Goal: Task Accomplishment & Management: Manage account settings

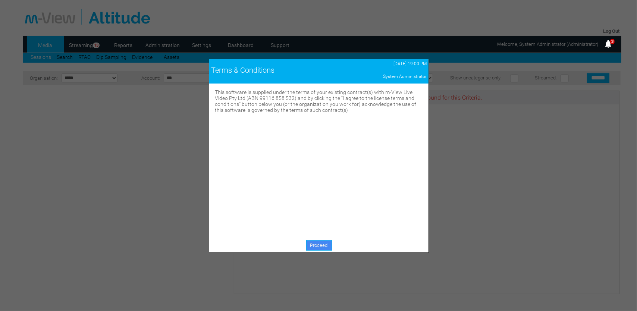
click at [328, 245] on link "Proceed" at bounding box center [319, 245] width 26 height 10
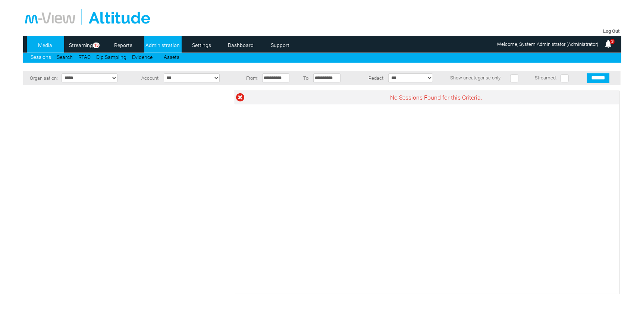
click at [171, 42] on link "Administration" at bounding box center [162, 45] width 36 height 11
click at [173, 45] on link "Administration" at bounding box center [162, 45] width 36 height 11
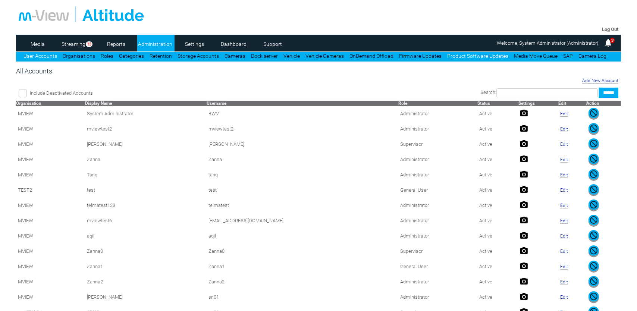
click at [461, 55] on link "Product Software Updates" at bounding box center [478, 56] width 62 height 6
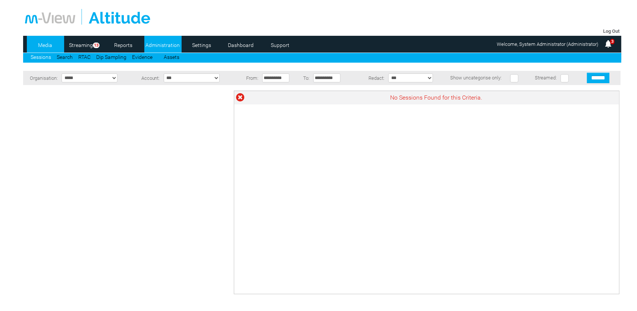
click at [164, 44] on link "Administration" at bounding box center [162, 45] width 36 height 11
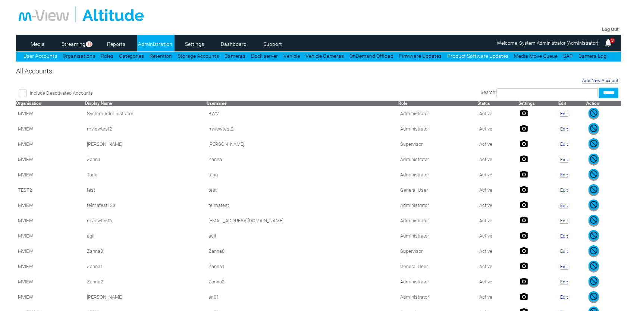
click at [488, 55] on link "Product Software Updates" at bounding box center [478, 56] width 62 height 6
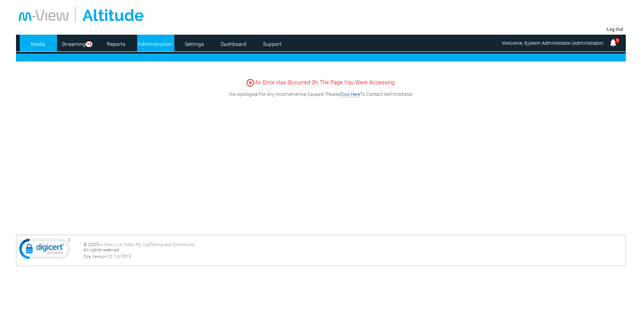
click at [160, 42] on link "Administration" at bounding box center [155, 43] width 36 height 11
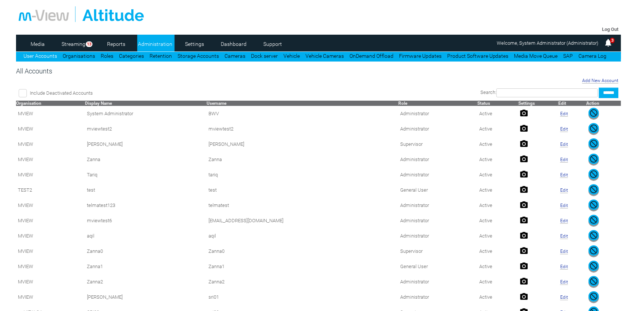
click at [475, 57] on link "Product Software Updates" at bounding box center [478, 56] width 62 height 6
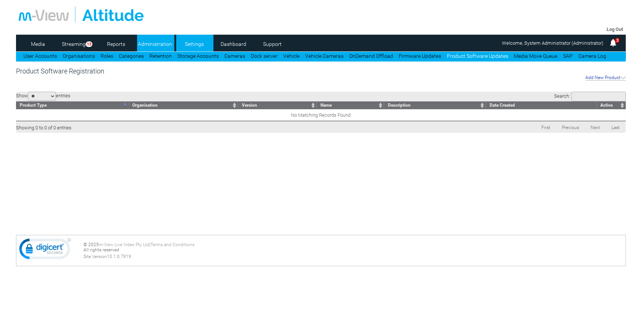
click at [192, 44] on link "Settings" at bounding box center [194, 43] width 36 height 11
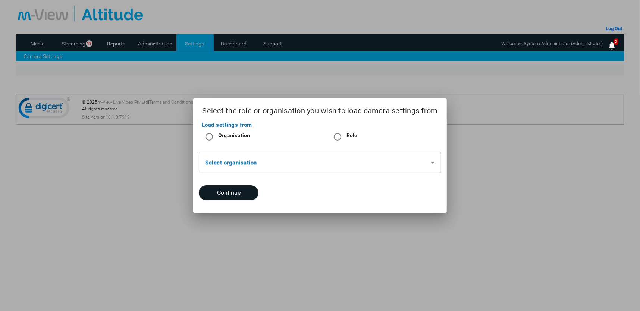
click at [158, 262] on div at bounding box center [320, 155] width 640 height 311
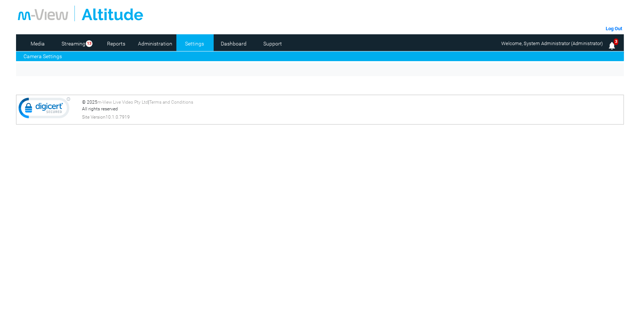
click at [192, 244] on body "m-View Web Portal Log Out Media Streaming 13 Reports Administration Settings Da…" at bounding box center [320, 155] width 640 height 311
drag, startPoint x: 197, startPoint y: 177, endPoint x: 341, endPoint y: 88, distance: 169.4
click at [198, 177] on body "m-View Web Portal Log Out Media Streaming 13 Reports Administration Settings Da…" at bounding box center [320, 155] width 640 height 311
click at [240, 86] on div "Log Out Media Streaming 13 Reports Administration Settings Dashboard Support Ca…" at bounding box center [320, 72] width 608 height 144
click at [196, 47] on link "Settings" at bounding box center [194, 43] width 36 height 11
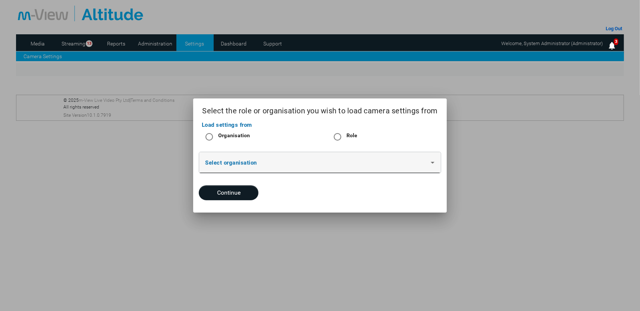
click at [332, 159] on div "Select organisation" at bounding box center [319, 162] width 229 height 21
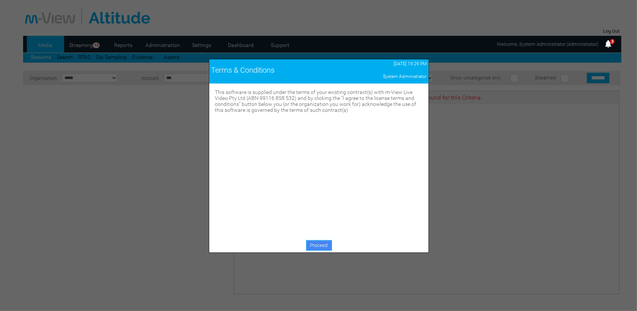
click at [322, 248] on link "Proceed" at bounding box center [319, 245] width 26 height 10
click at [319, 245] on link "Proceed" at bounding box center [319, 245] width 26 height 10
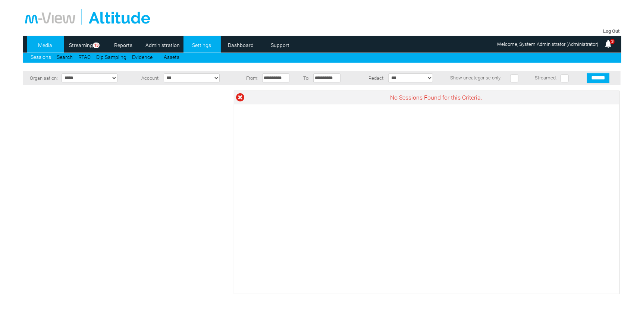
click at [198, 45] on link "Settings" at bounding box center [201, 45] width 36 height 11
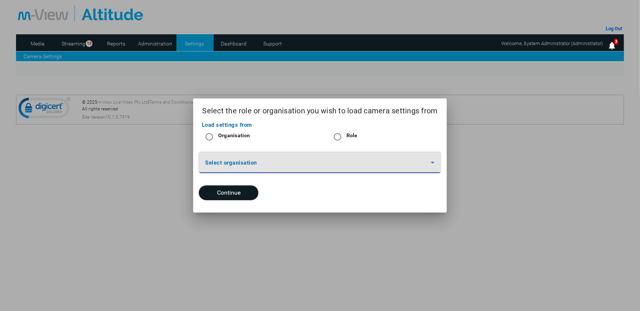
click at [422, 167] on span at bounding box center [318, 165] width 226 height 9
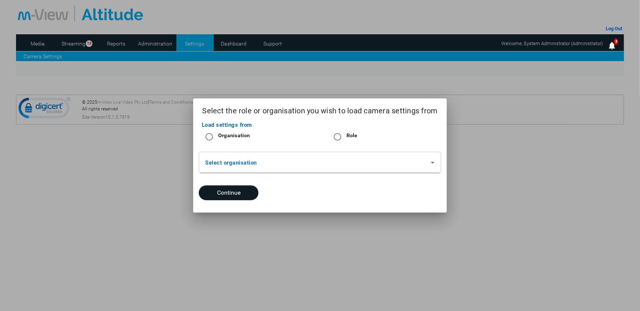
click at [353, 229] on div at bounding box center [320, 155] width 640 height 311
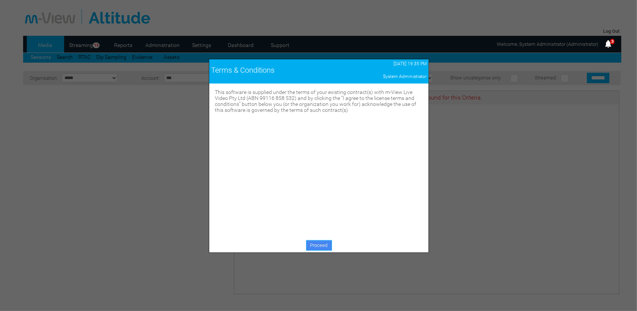
click at [322, 243] on link "Proceed" at bounding box center [319, 245] width 26 height 10
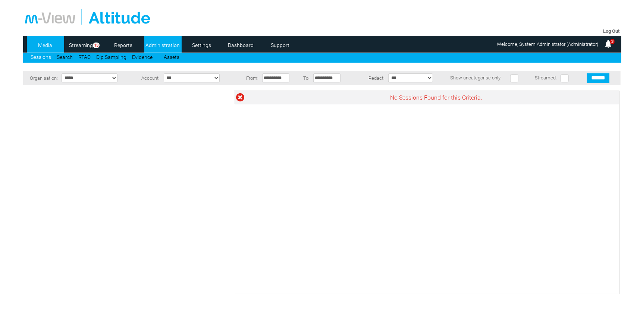
click at [166, 43] on link "Administration" at bounding box center [162, 45] width 36 height 11
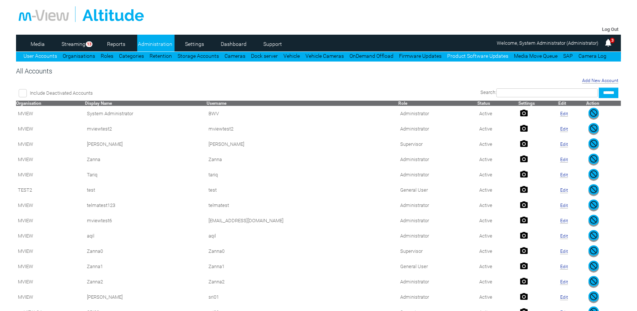
click at [462, 56] on link "Product Software Updates" at bounding box center [478, 56] width 62 height 6
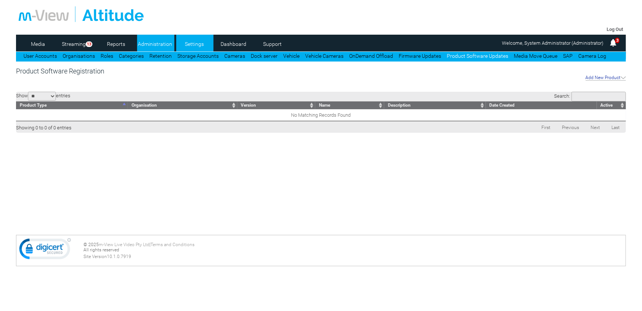
click at [195, 43] on link "Settings" at bounding box center [194, 43] width 36 height 11
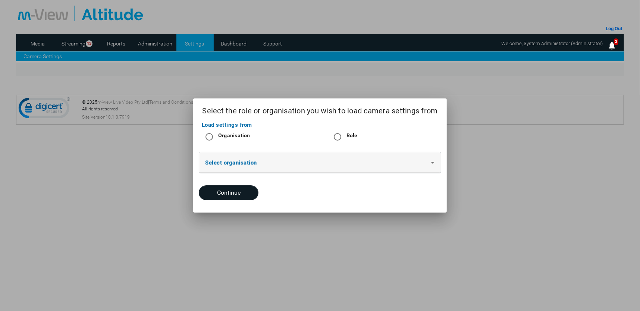
click at [354, 168] on span at bounding box center [318, 165] width 226 height 9
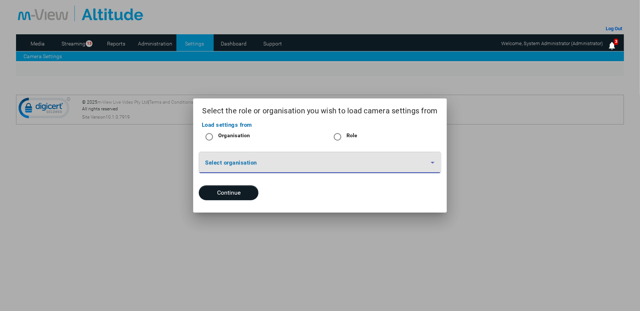
click at [543, 124] on div at bounding box center [320, 155] width 640 height 311
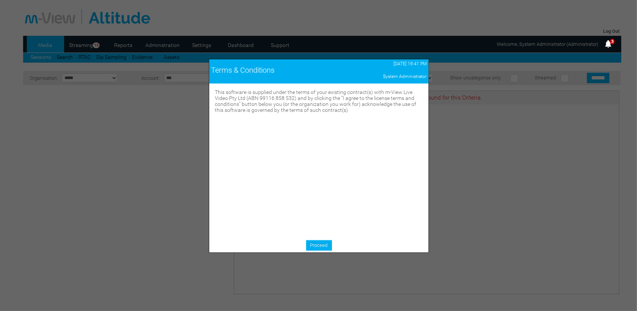
drag, startPoint x: 317, startPoint y: 243, endPoint x: 317, endPoint y: 239, distance: 4.1
click at [317, 243] on link "Proceed" at bounding box center [319, 245] width 26 height 10
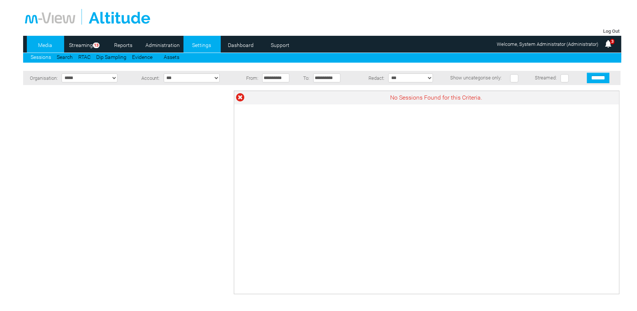
click at [201, 45] on link "Settings" at bounding box center [201, 45] width 36 height 11
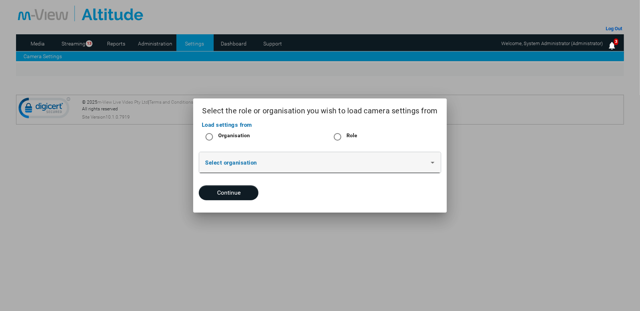
click at [361, 167] on span at bounding box center [318, 165] width 226 height 9
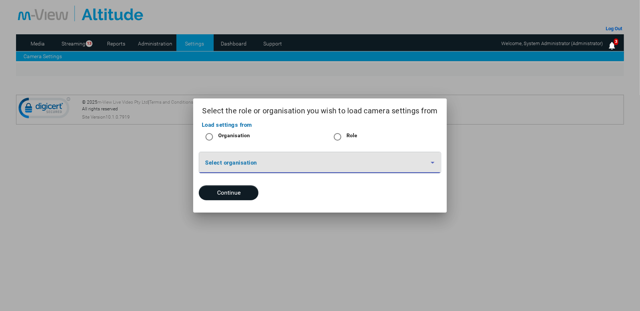
click at [361, 167] on span at bounding box center [318, 165] width 226 height 9
click at [228, 181] on div "Select organisation" at bounding box center [320, 169] width 248 height 34
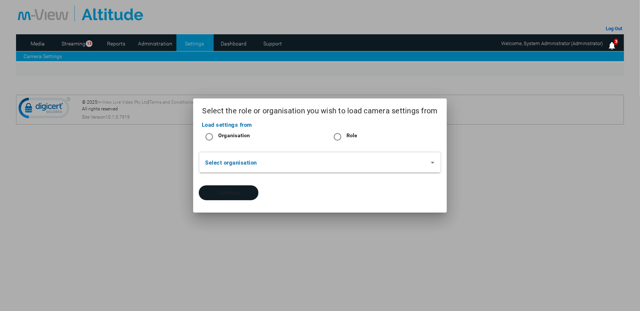
click at [237, 192] on button "Continue" at bounding box center [229, 192] width 60 height 15
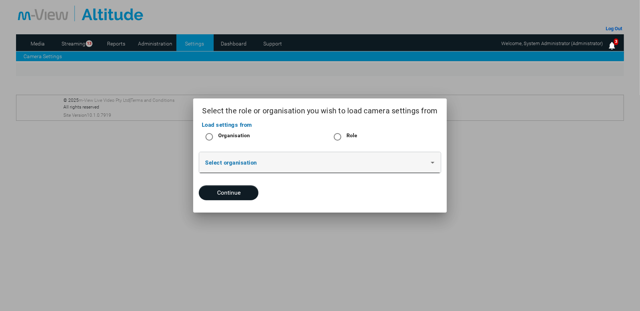
click at [296, 162] on span at bounding box center [318, 165] width 226 height 9
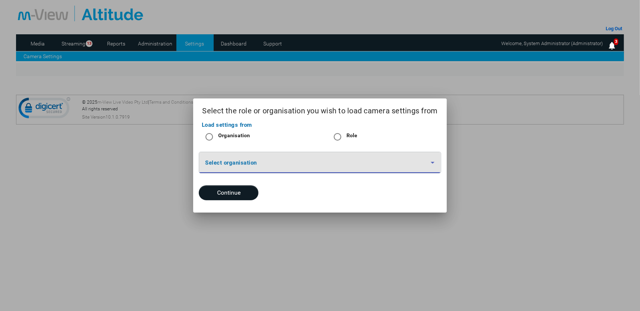
click at [295, 162] on span at bounding box center [318, 165] width 226 height 9
click at [233, 25] on div at bounding box center [320, 155] width 640 height 311
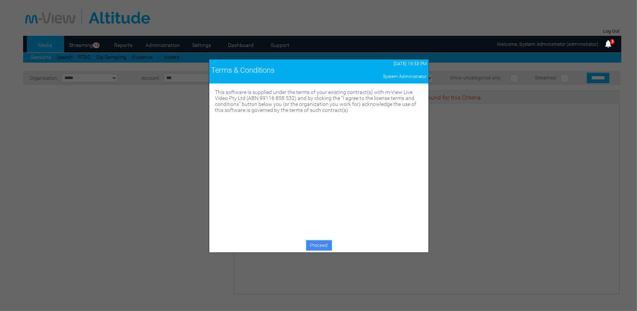
click at [322, 244] on link "Proceed" at bounding box center [319, 245] width 26 height 10
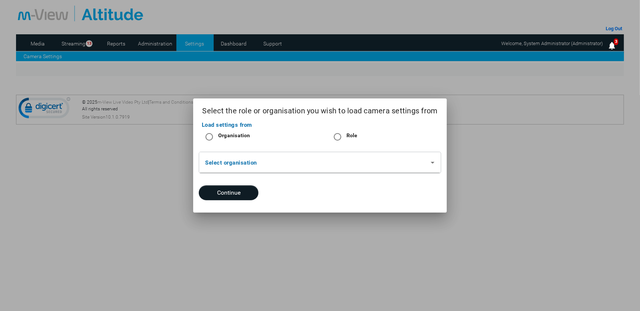
click at [122, 51] on div at bounding box center [320, 155] width 640 height 311
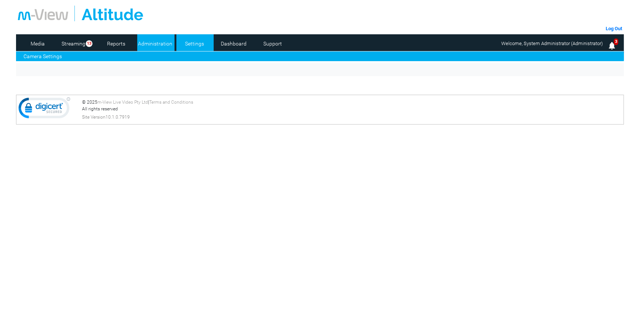
click at [150, 43] on link "Administration" at bounding box center [155, 43] width 36 height 11
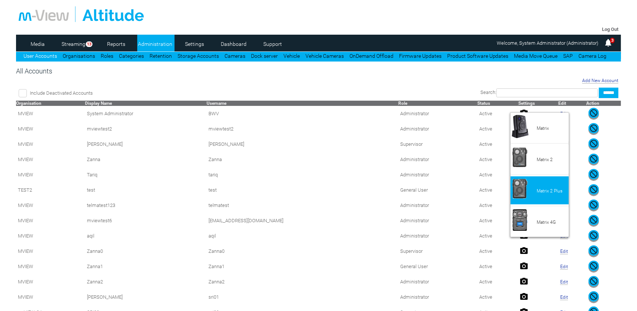
click at [536, 185] on li "Matrix 2 Plus" at bounding box center [539, 190] width 58 height 28
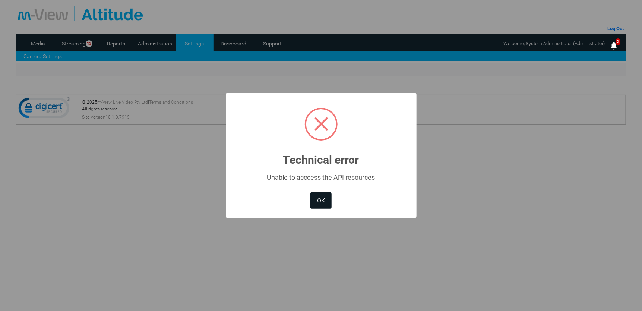
click at [152, 148] on div "× Technical error Unable to acccess the API resources OK No Cancel" at bounding box center [321, 155] width 642 height 311
